Goal: Obtain resource: Download file/media

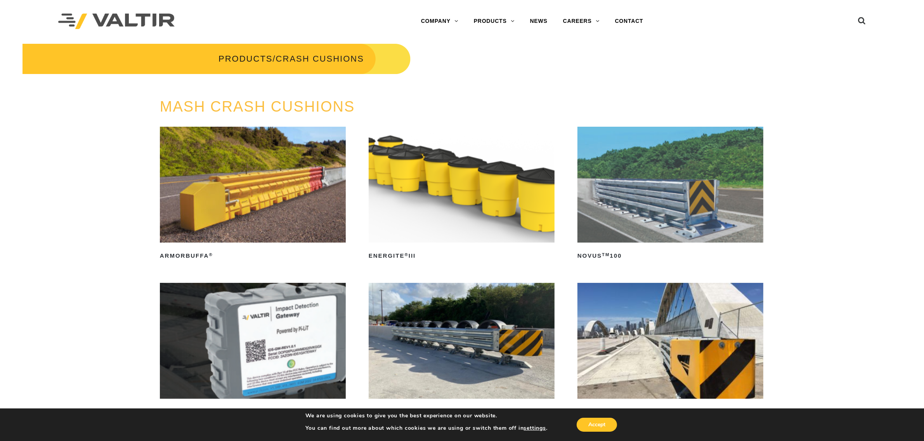
click at [664, 348] on img at bounding box center [670, 341] width 186 height 116
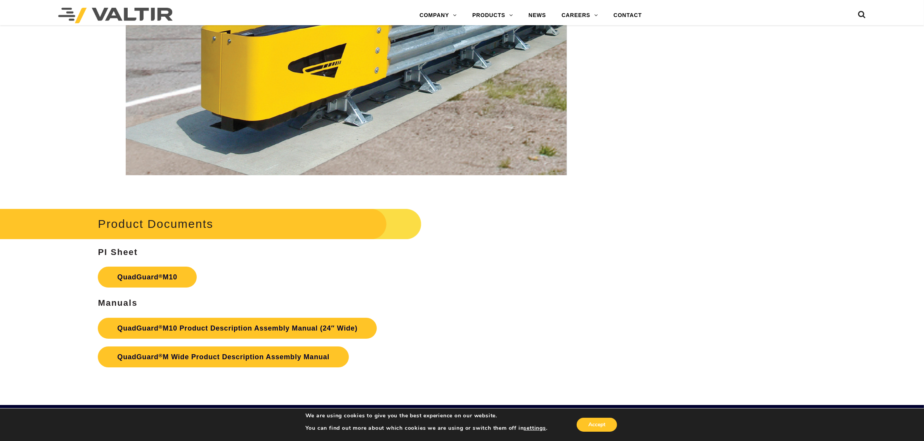
scroll to position [3263, 0]
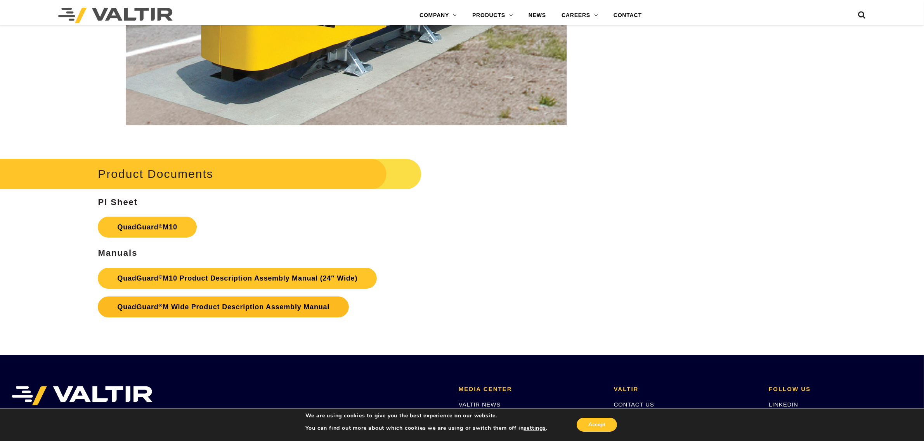
click at [210, 306] on link "QuadGuard ® M Wide Product Description Assembly Manual" at bounding box center [223, 307] width 251 height 21
